Goal: Task Accomplishment & Management: Manage account settings

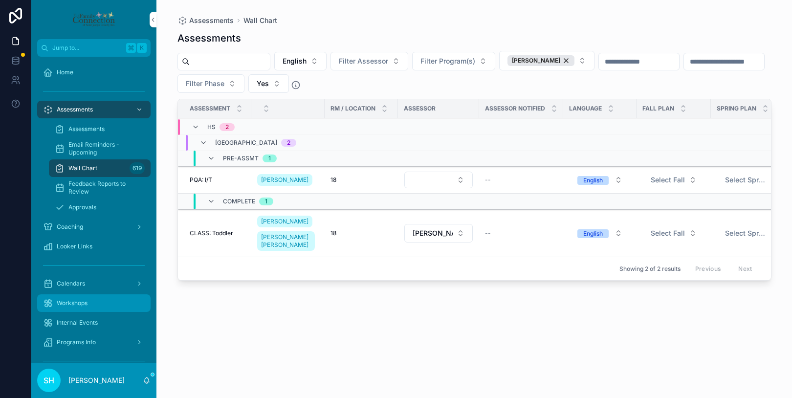
click at [87, 308] on div "Workshops" at bounding box center [94, 303] width 102 height 16
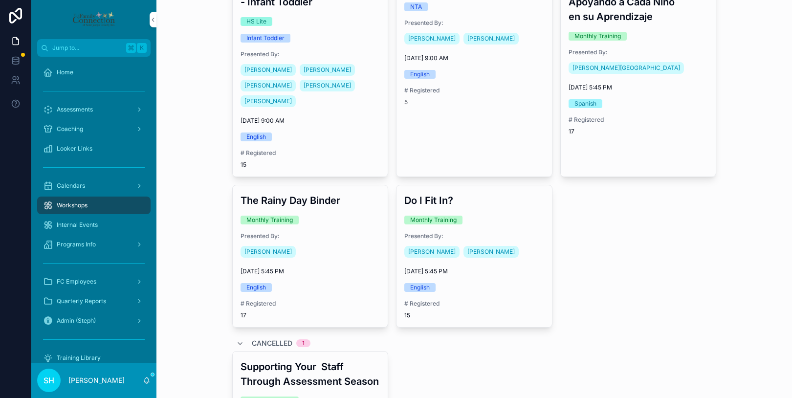
scroll to position [931, 0]
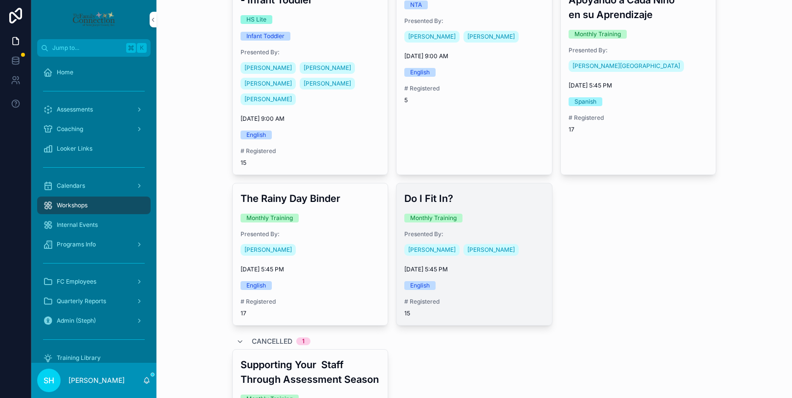
click at [513, 242] on div "[PERSON_NAME] [PERSON_NAME]" at bounding box center [474, 250] width 140 height 16
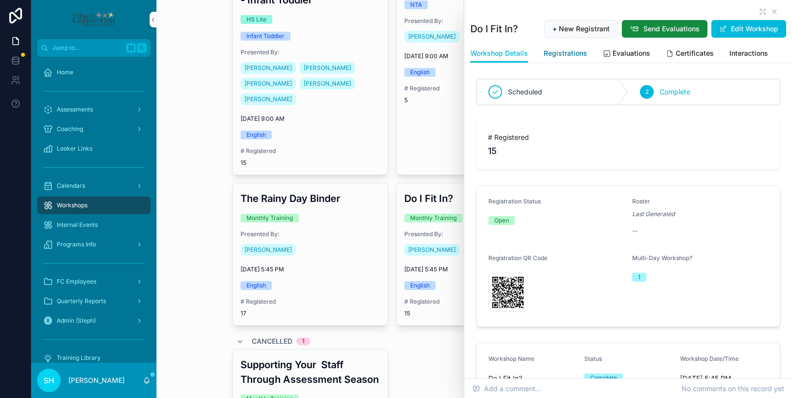
click at [570, 53] on span "Registrations" at bounding box center [566, 53] width 44 height 10
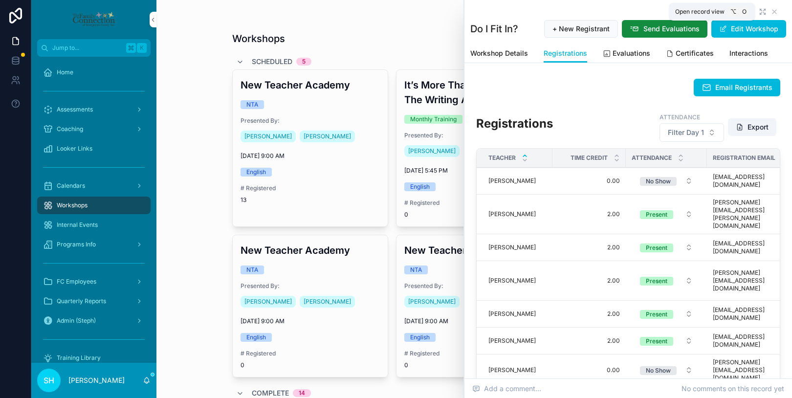
click at [761, 12] on icon "scrollable content" at bounding box center [763, 12] width 8 height 8
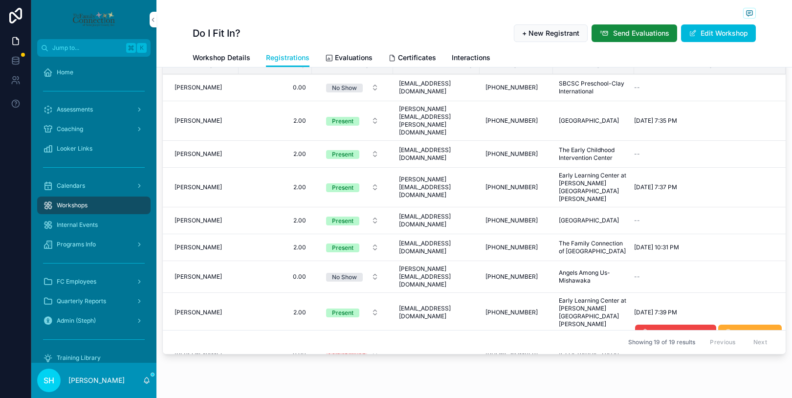
click at [306, 351] on span "0.00" at bounding box center [276, 355] width 62 height 8
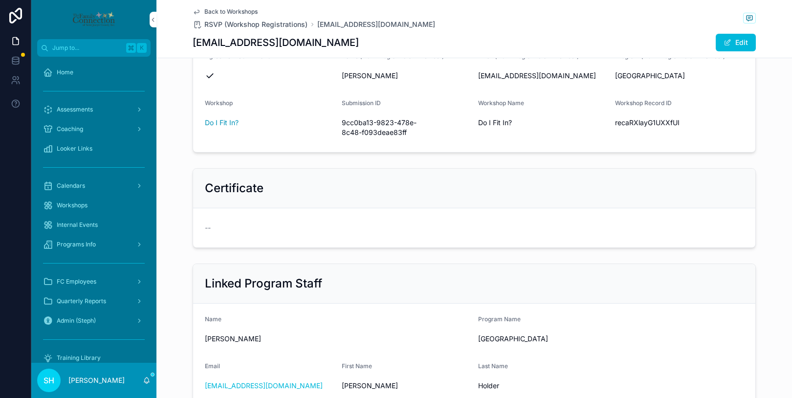
scroll to position [262, 0]
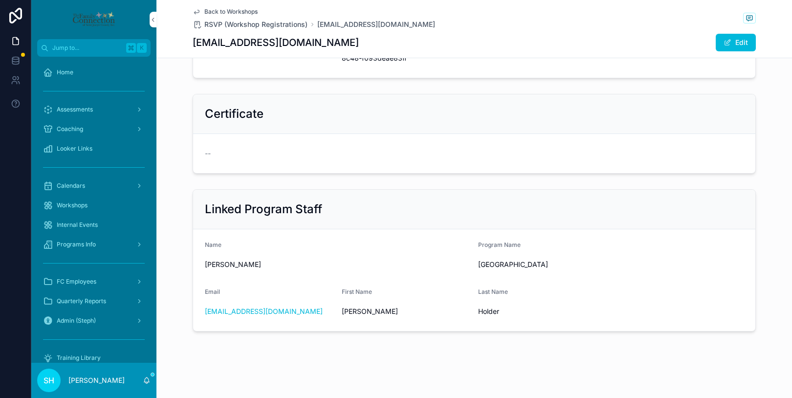
click at [211, 11] on span "Back to Workshops" at bounding box center [230, 12] width 53 height 8
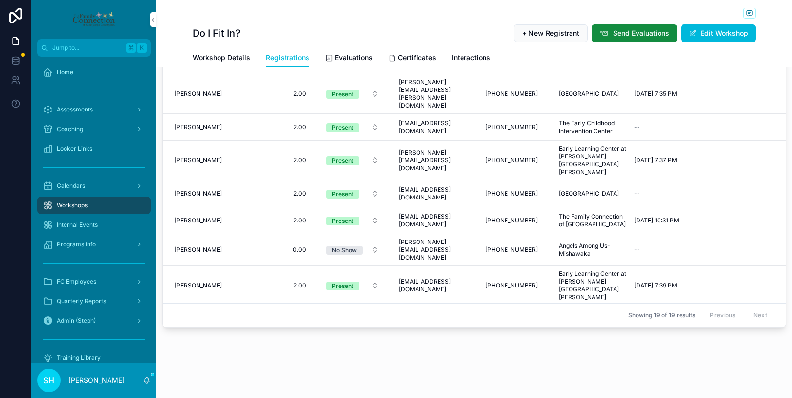
scroll to position [125, 0]
click at [746, 302] on span "Override Time" at bounding box center [756, 306] width 40 height 8
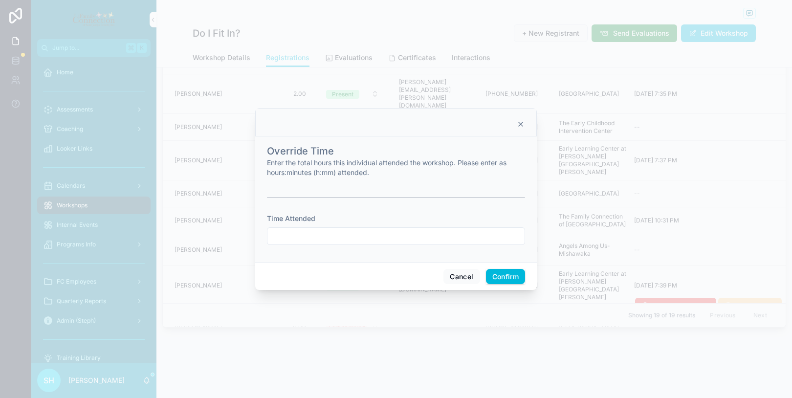
click at [308, 240] on input "text" at bounding box center [396, 236] width 257 height 14
type input "****"
click at [515, 274] on button "Confirm" at bounding box center [505, 277] width 39 height 16
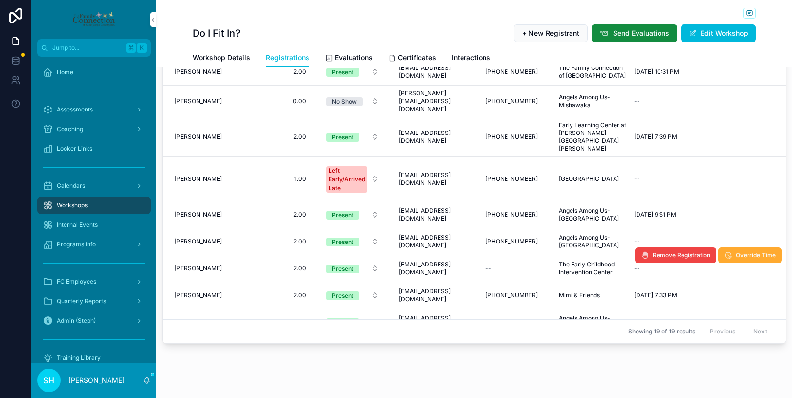
scroll to position [163, 0]
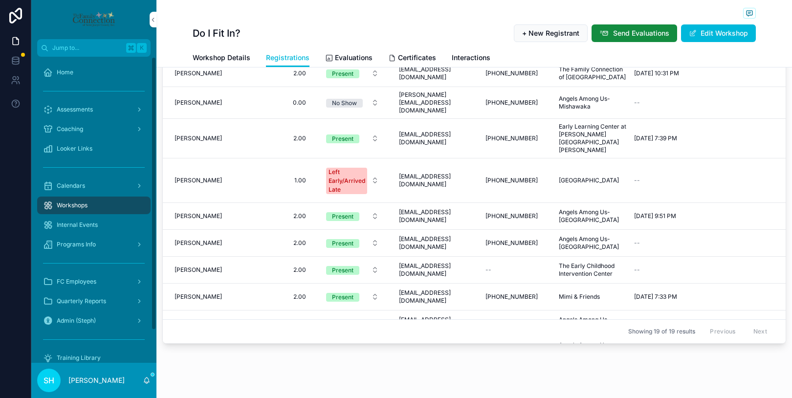
click at [98, 201] on div "Workshops" at bounding box center [94, 206] width 102 height 16
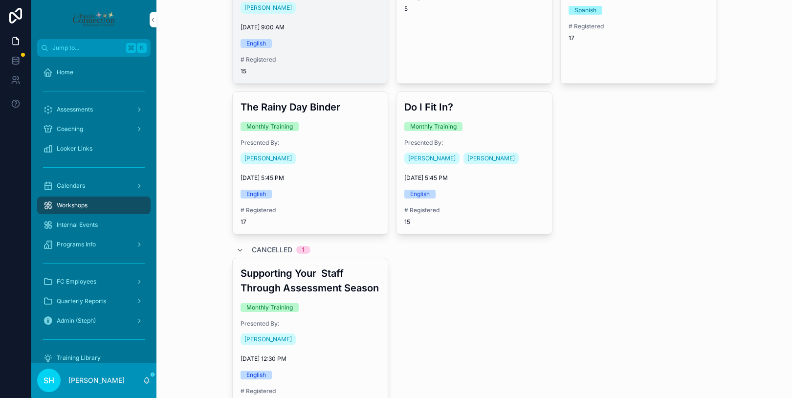
scroll to position [1023, 0]
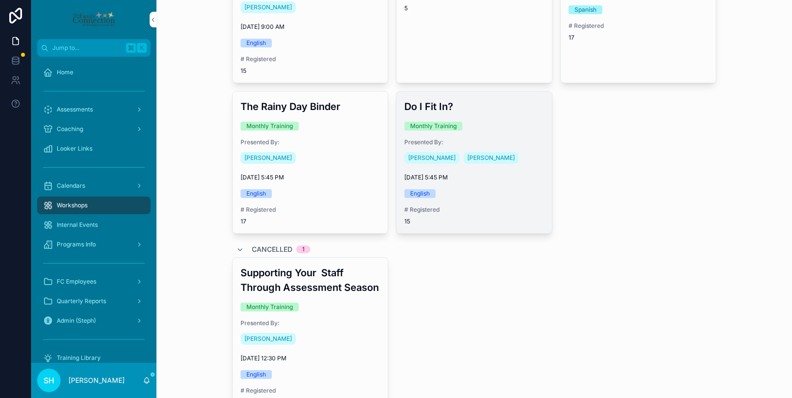
click at [509, 174] on span "[DATE] 5:45 PM" at bounding box center [474, 178] width 140 height 8
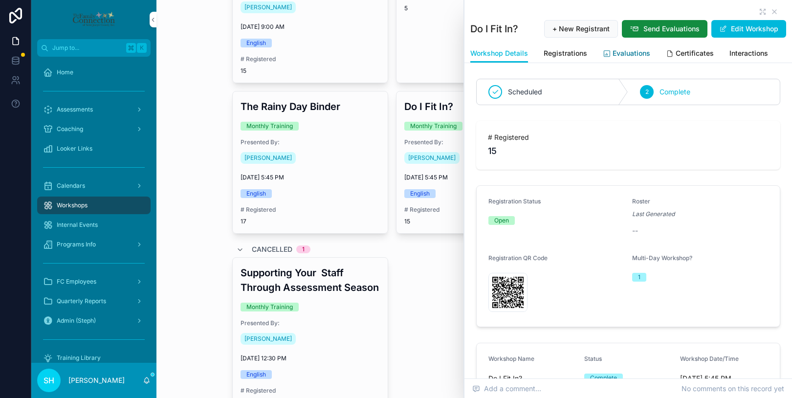
click at [625, 55] on span "Evaluations" at bounding box center [632, 53] width 38 height 10
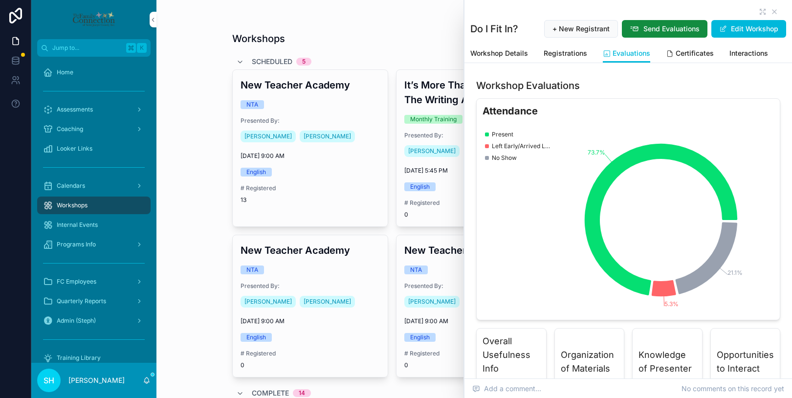
click at [188, 132] on div "Workshops Add Workshop Scheduled 5 New Teacher Academy NTA Presented By: [PERSO…" at bounding box center [475, 199] width 636 height 398
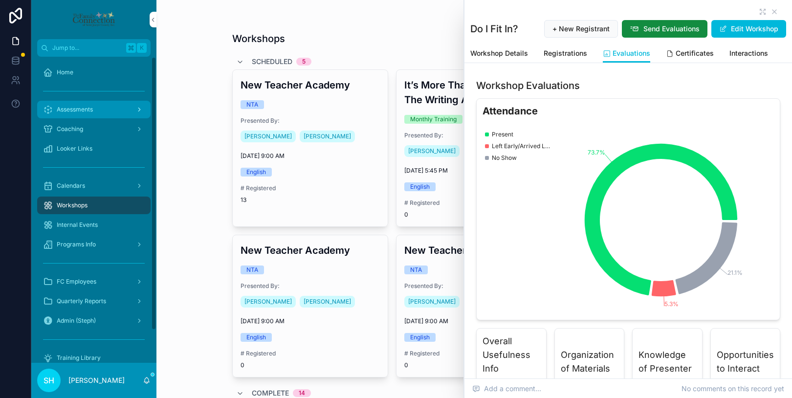
click at [90, 107] on span "Assessments" at bounding box center [75, 110] width 36 height 8
